Goal: Transaction & Acquisition: Purchase product/service

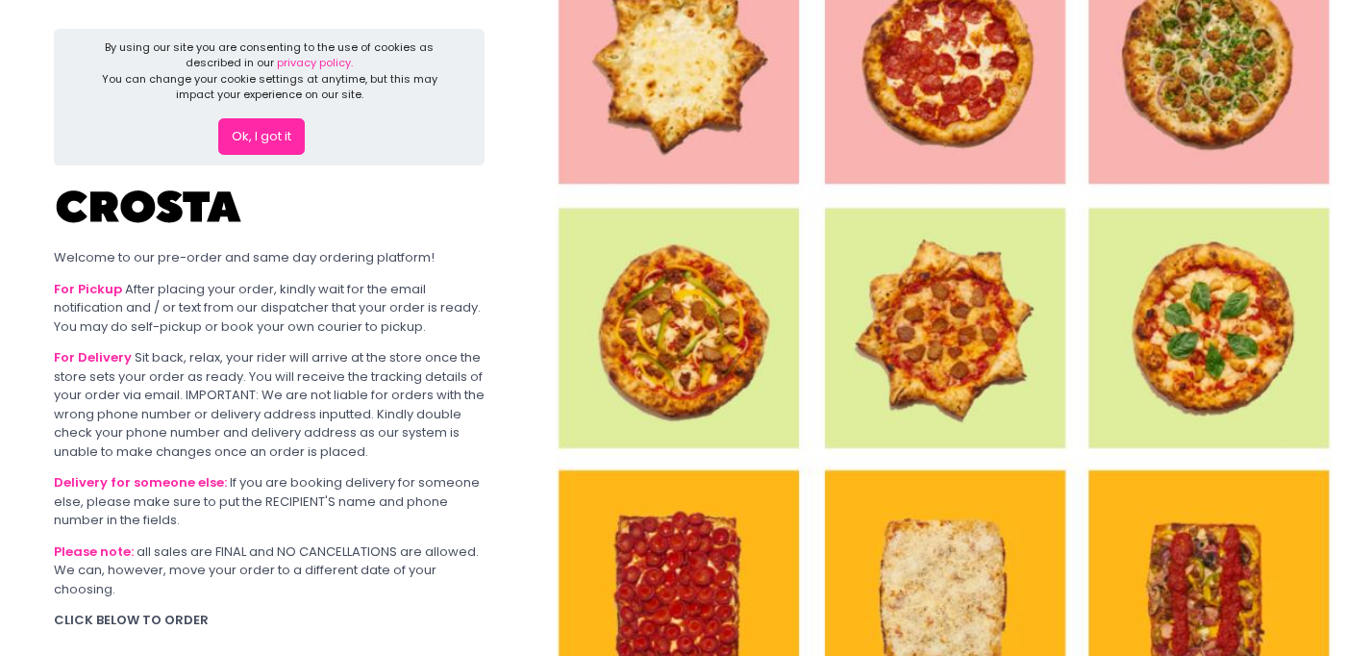
click at [276, 133] on button "Ok, I got it" at bounding box center [261, 136] width 87 height 37
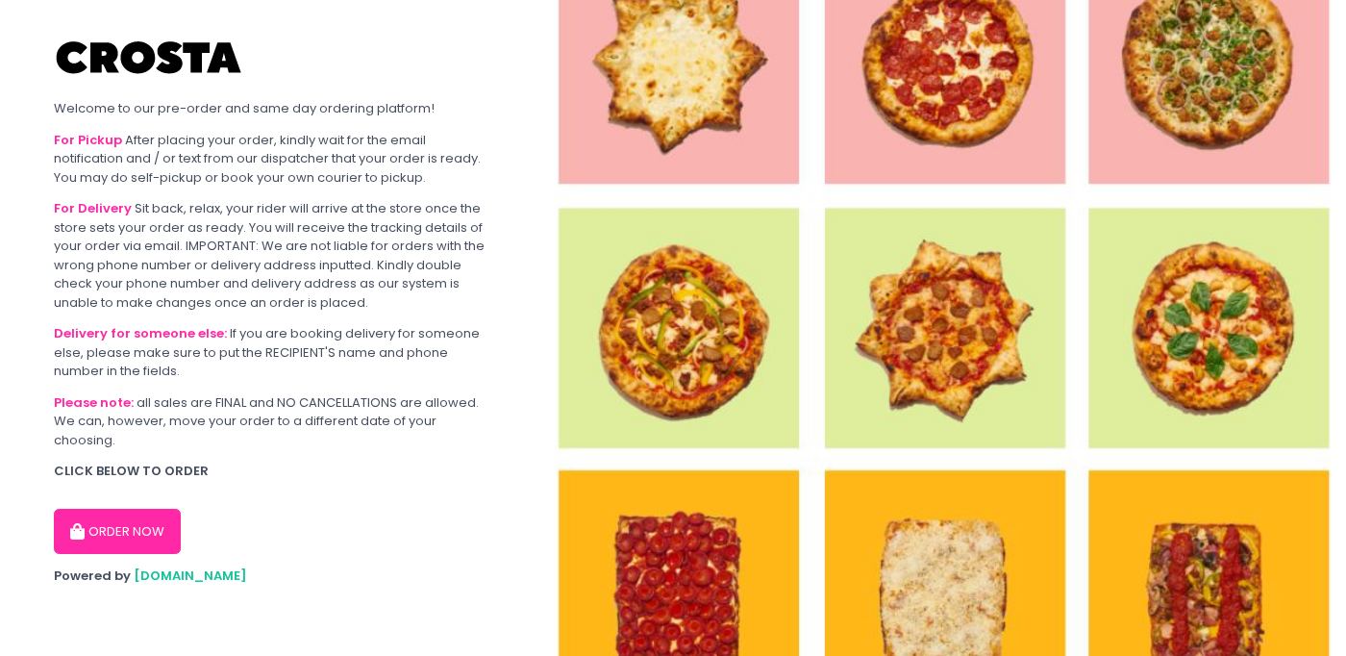
click at [133, 527] on button "ORDER NOW" at bounding box center [117, 532] width 127 height 46
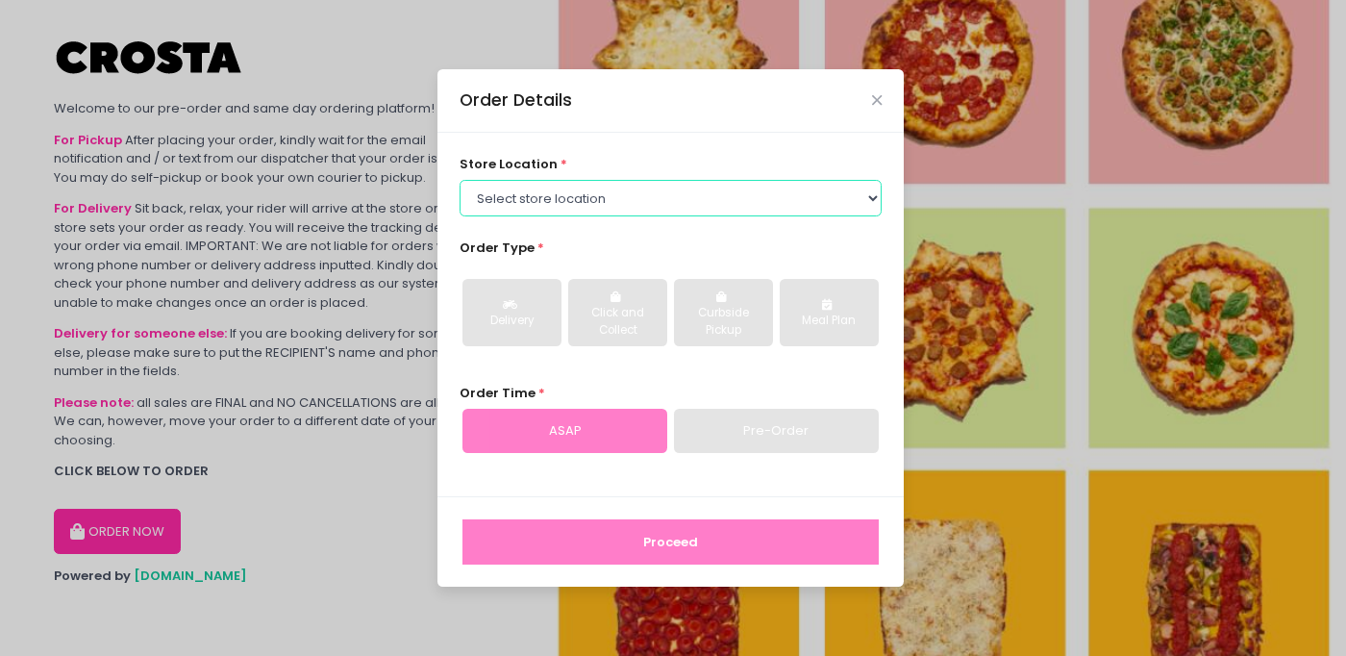
click at [873, 195] on select "Select store location [PERSON_NAME] Pizza - [PERSON_NAME] Pizza - [GEOGRAPHIC_D…" at bounding box center [671, 198] width 423 height 37
select select "5fabb2e53664a8677beaeb89"
click at [460, 180] on select "Select store location [PERSON_NAME] Pizza - [PERSON_NAME] Pizza - [GEOGRAPHIC_D…" at bounding box center [671, 198] width 423 height 37
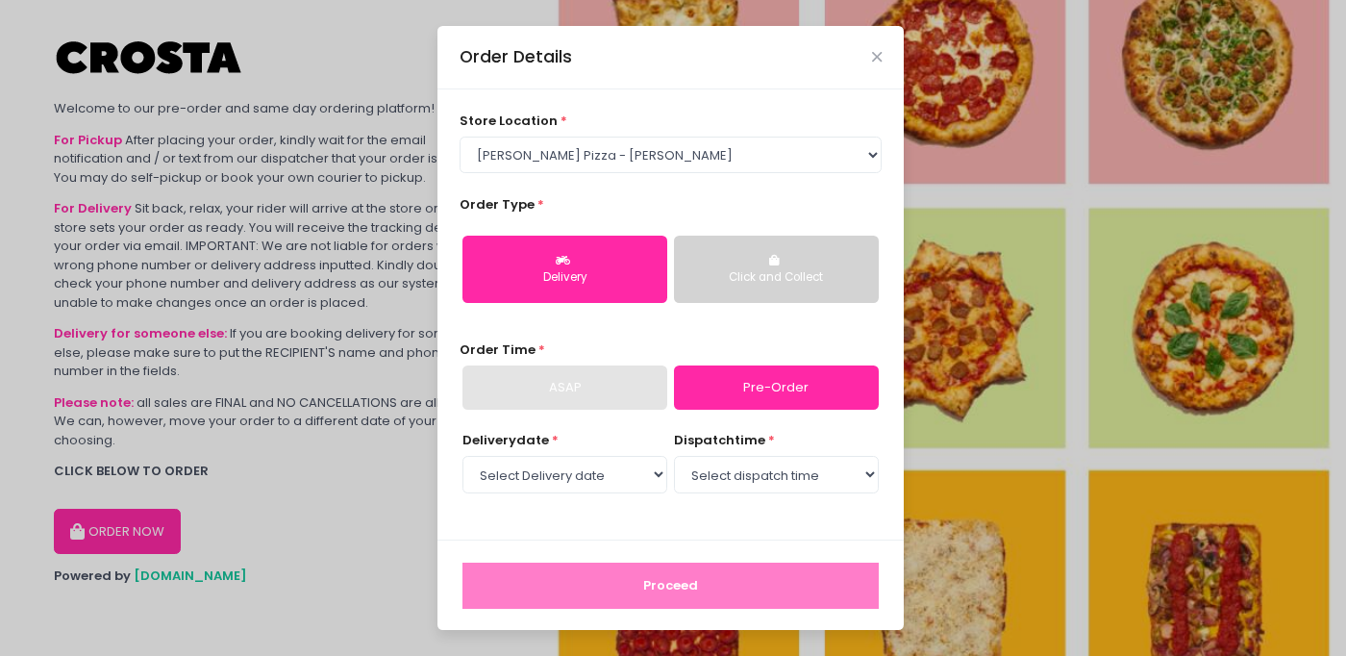
click at [578, 276] on div "Delivery" at bounding box center [565, 277] width 178 height 17
click at [747, 387] on link "Pre-Order" at bounding box center [776, 387] width 205 height 44
click at [657, 475] on select "Select Delivery date [DATE] [DATE] [DATE]" at bounding box center [565, 474] width 205 height 37
select select "[DATE]"
click at [463, 456] on select "Select Delivery date [DATE] [DATE] [DATE]" at bounding box center [565, 474] width 205 height 37
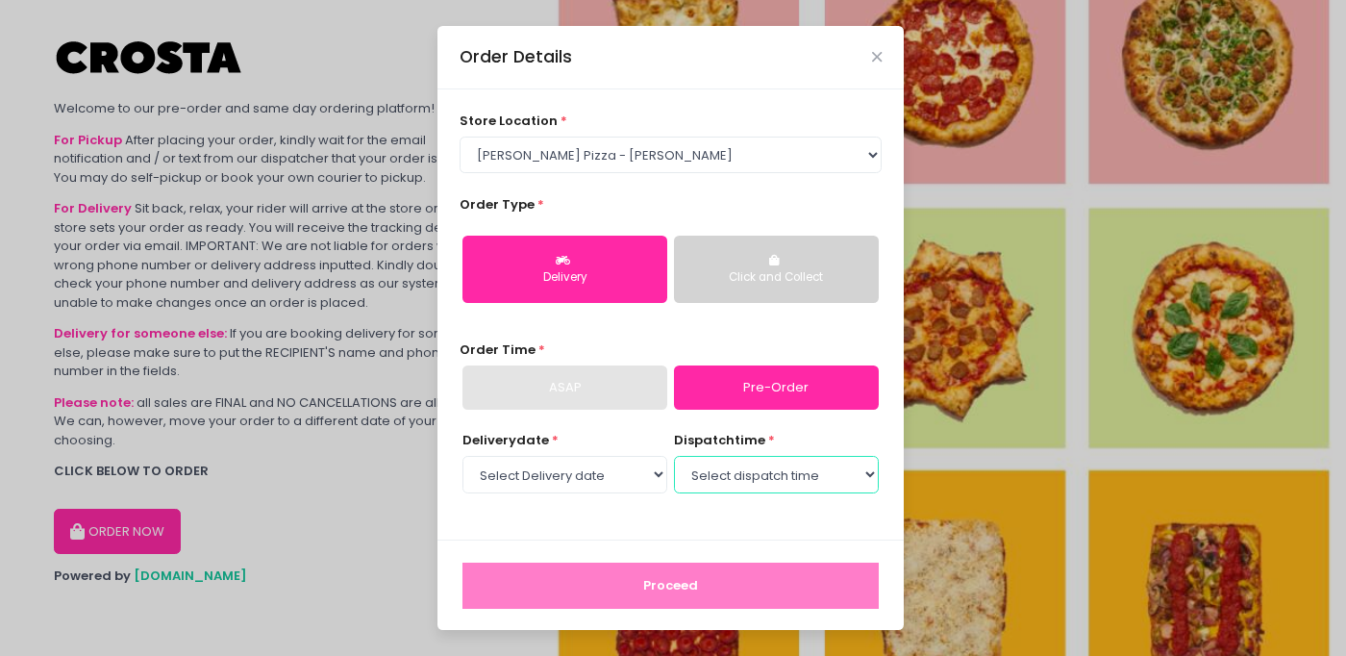
click at [872, 473] on select "Select dispatch time 12:00 PM - 12:30 PM 12:30 PM - 01:00 PM 01:00 PM - 01:30 P…" at bounding box center [776, 474] width 205 height 37
select select "17:00"
click at [674, 456] on select "Select dispatch time 12:00 PM - 12:30 PM 12:30 PM - 01:00 PM 01:00 PM - 01:30 P…" at bounding box center [776, 474] width 205 height 37
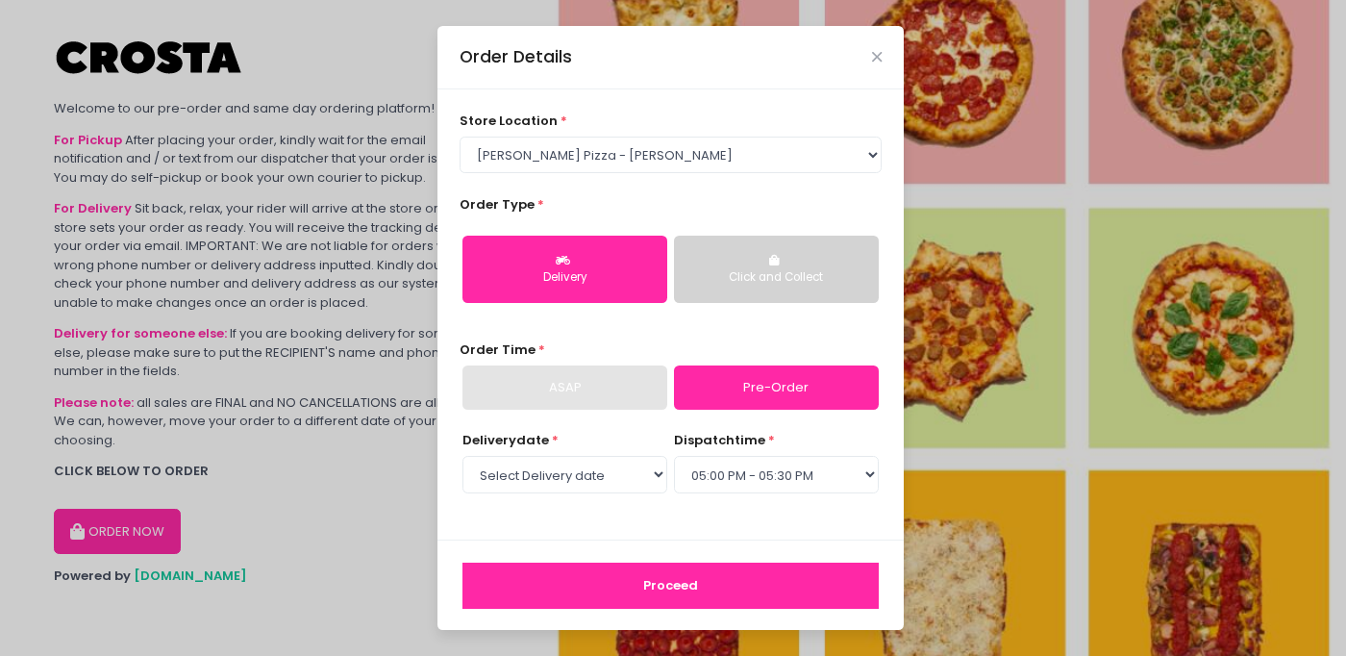
click at [673, 578] on button "Proceed" at bounding box center [671, 586] width 416 height 46
